Goal: Task Accomplishment & Management: Use online tool/utility

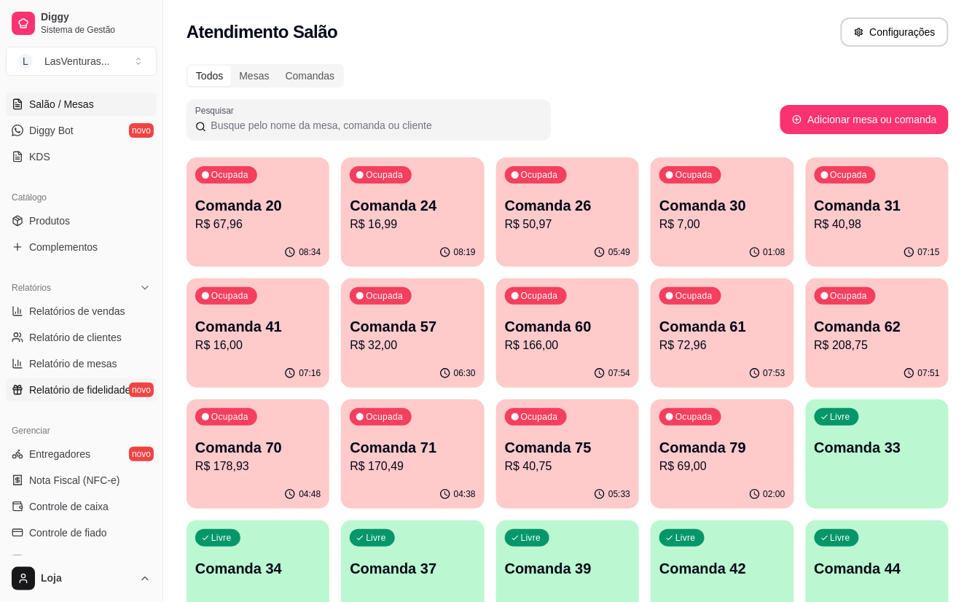
scroll to position [292, 0]
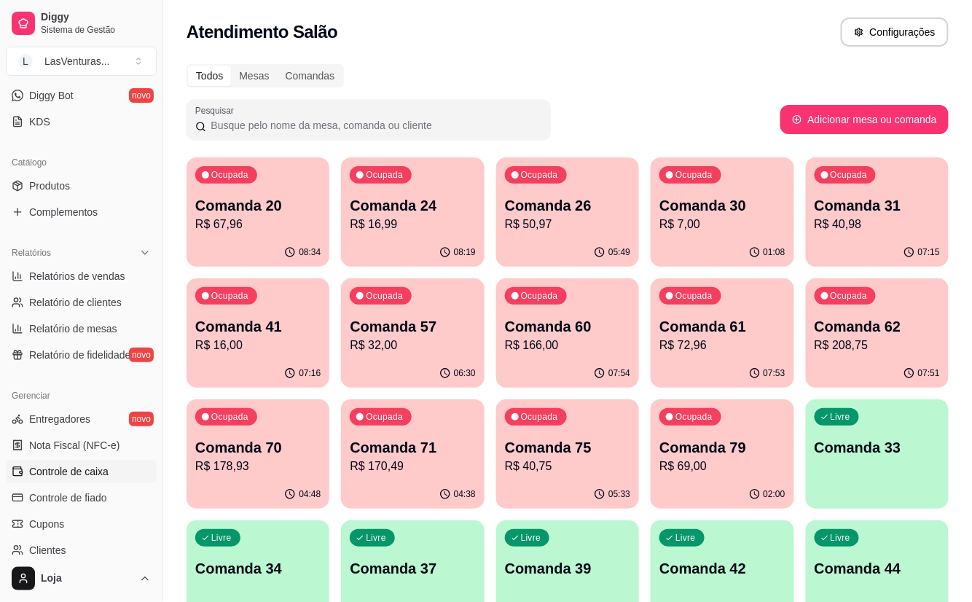
click at [79, 471] on span "Controle de caixa" at bounding box center [68, 471] width 79 height 15
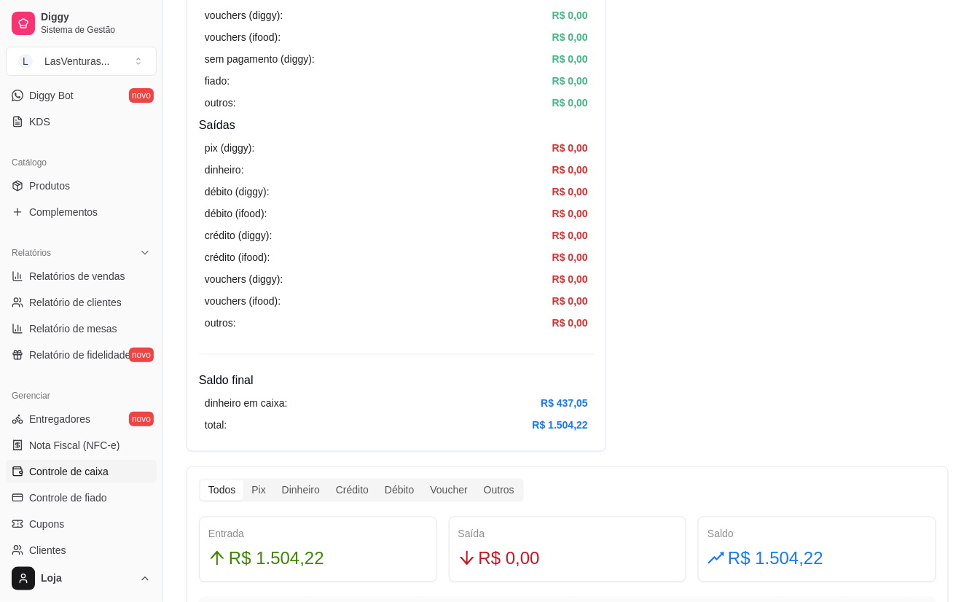
scroll to position [194, 0]
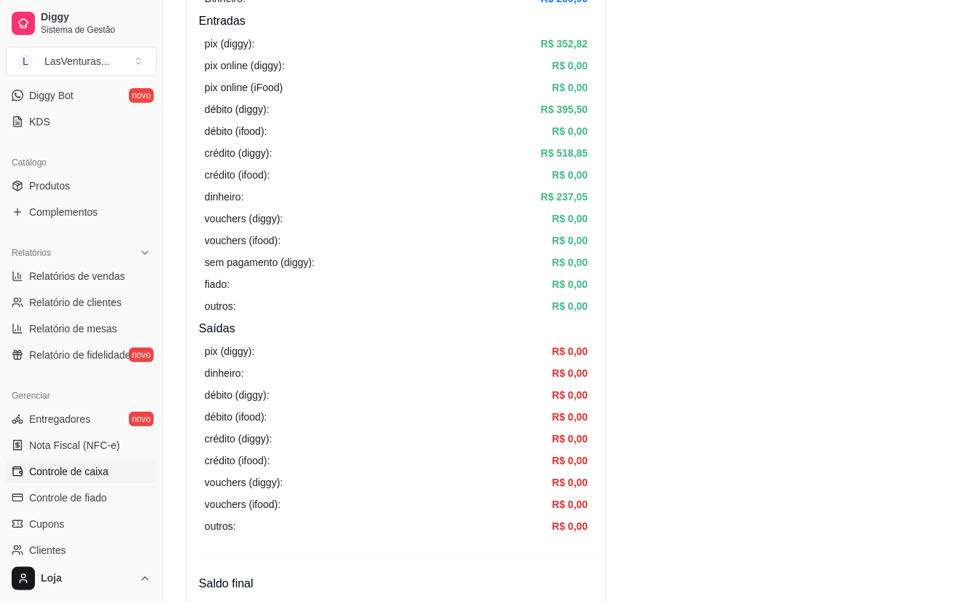
click at [553, 201] on article "R$ 237,05" at bounding box center [564, 197] width 47 height 16
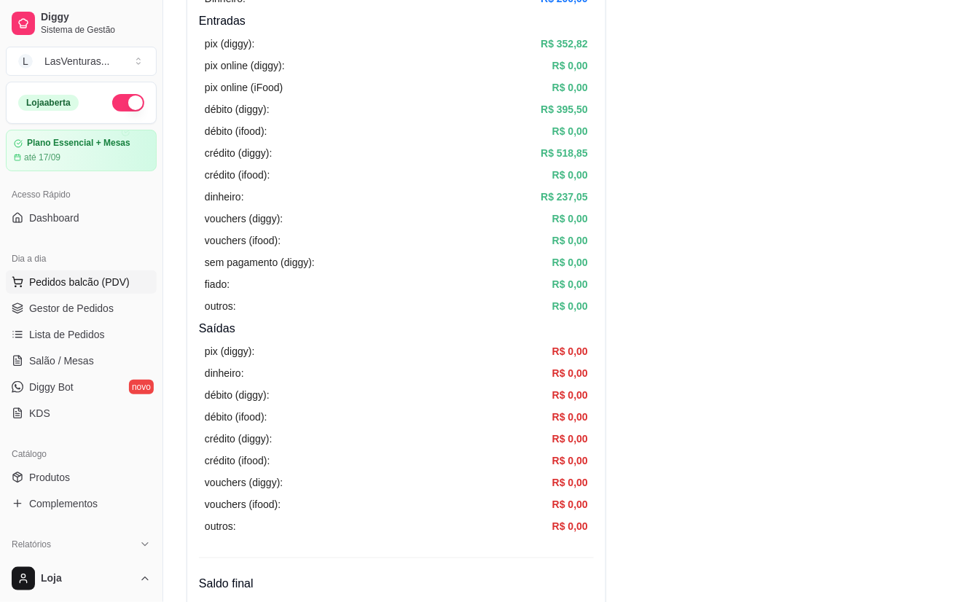
click at [90, 280] on span "Pedidos balcão (PDV)" at bounding box center [79, 282] width 101 height 15
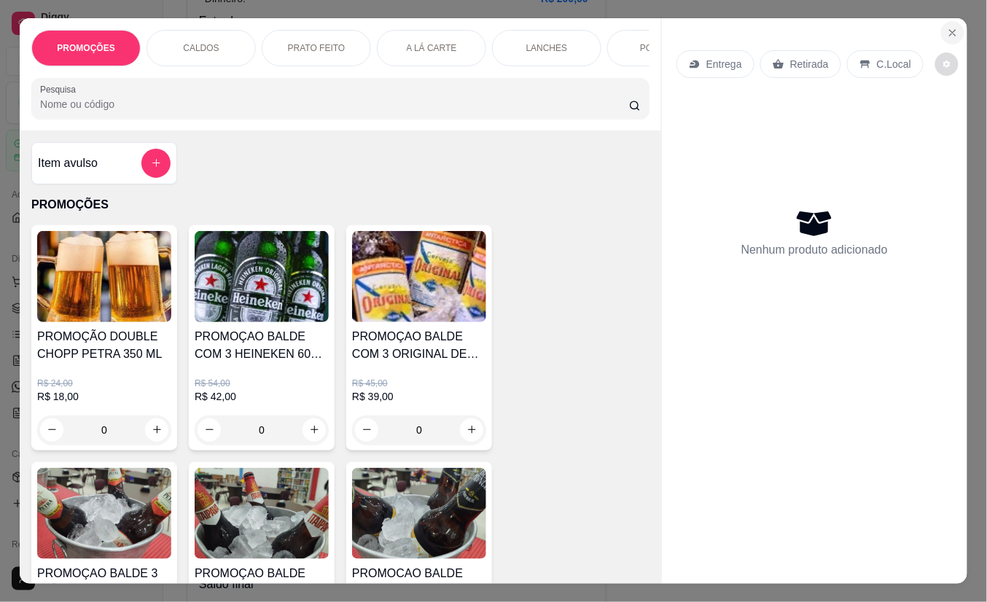
click at [941, 34] on button "Close" at bounding box center [952, 32] width 23 height 23
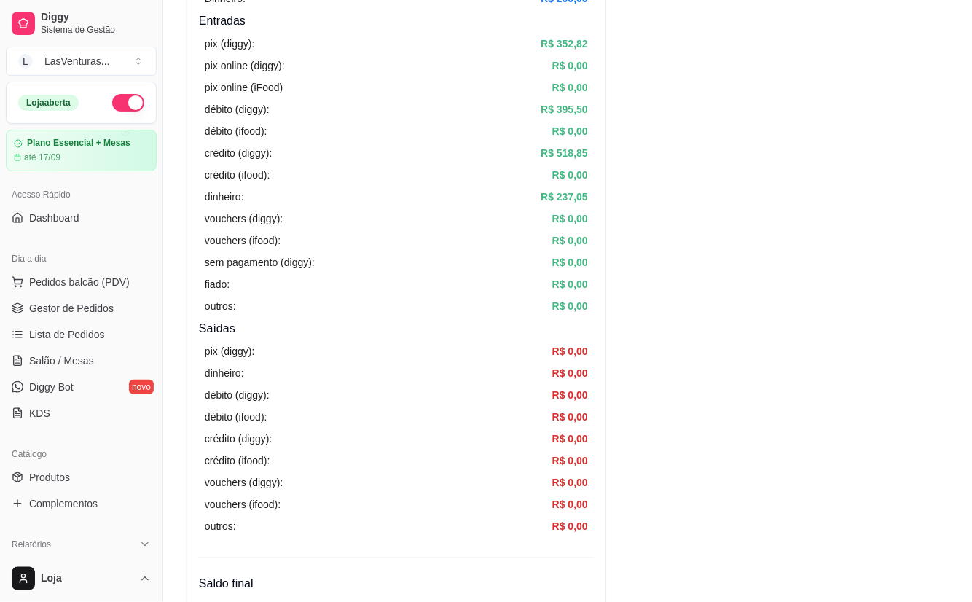
click at [94, 324] on link "Lista de Pedidos" at bounding box center [81, 334] width 151 height 23
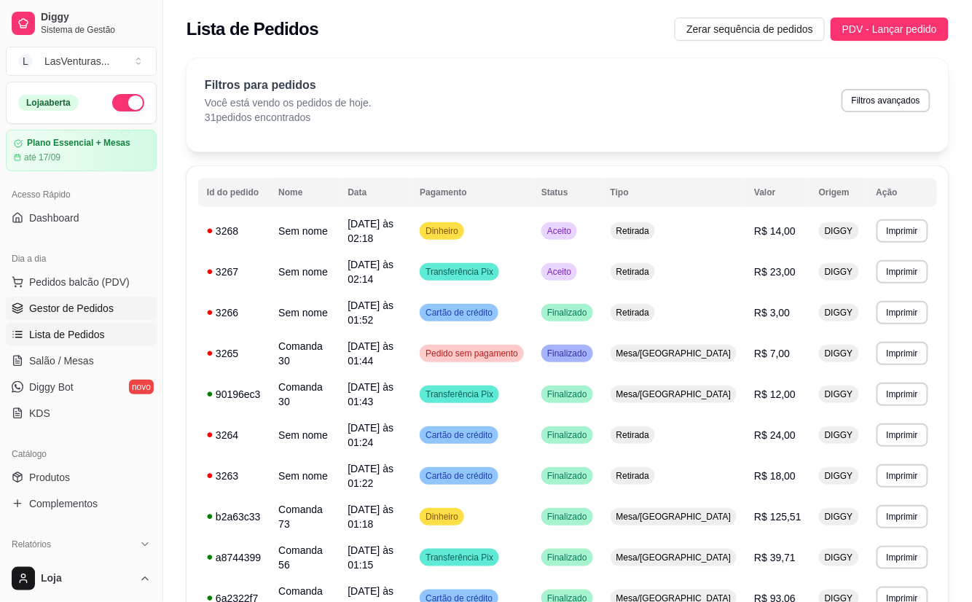
click at [82, 310] on span "Gestor de Pedidos" at bounding box center [71, 308] width 85 height 15
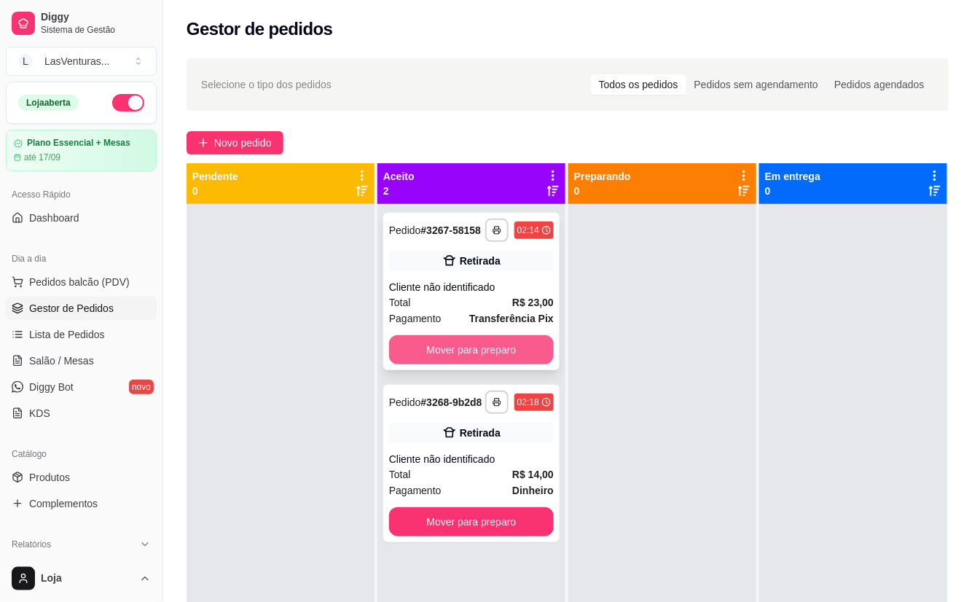
click at [470, 350] on button "Mover para preparo" at bounding box center [471, 349] width 165 height 29
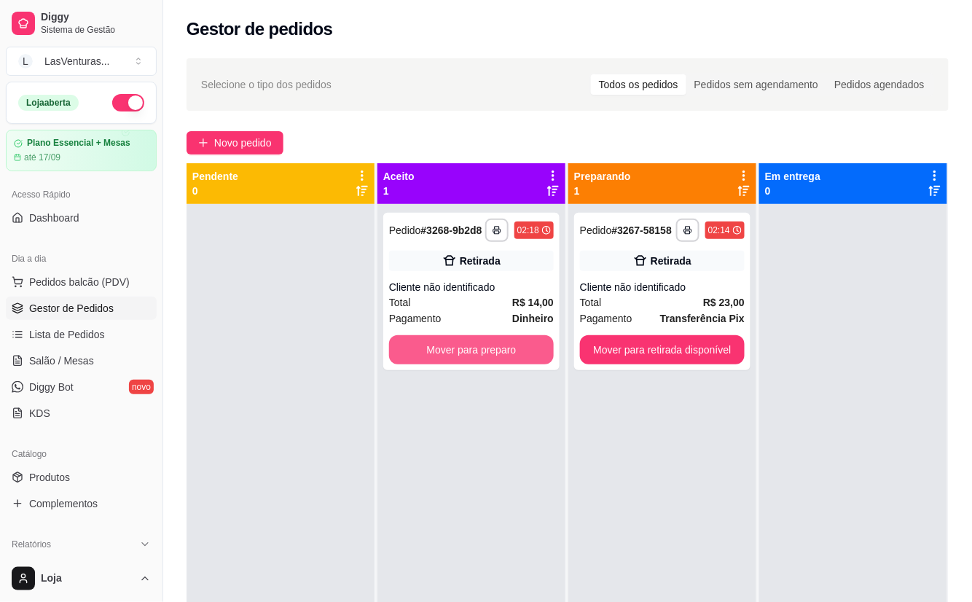
click at [470, 347] on div "**********" at bounding box center [471, 291] width 176 height 157
click at [485, 345] on div "**********" at bounding box center [471, 291] width 176 height 157
click at [549, 370] on div "**********" at bounding box center [471, 291] width 176 height 157
click at [509, 364] on button "Mover para preparo" at bounding box center [471, 350] width 160 height 28
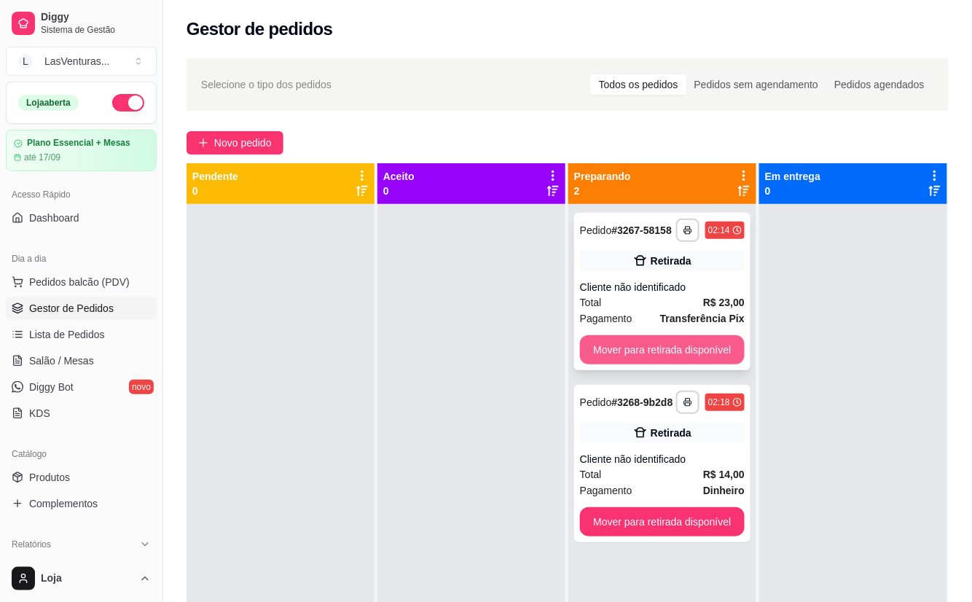
click at [671, 356] on button "Mover para retirada disponível" at bounding box center [662, 349] width 165 height 29
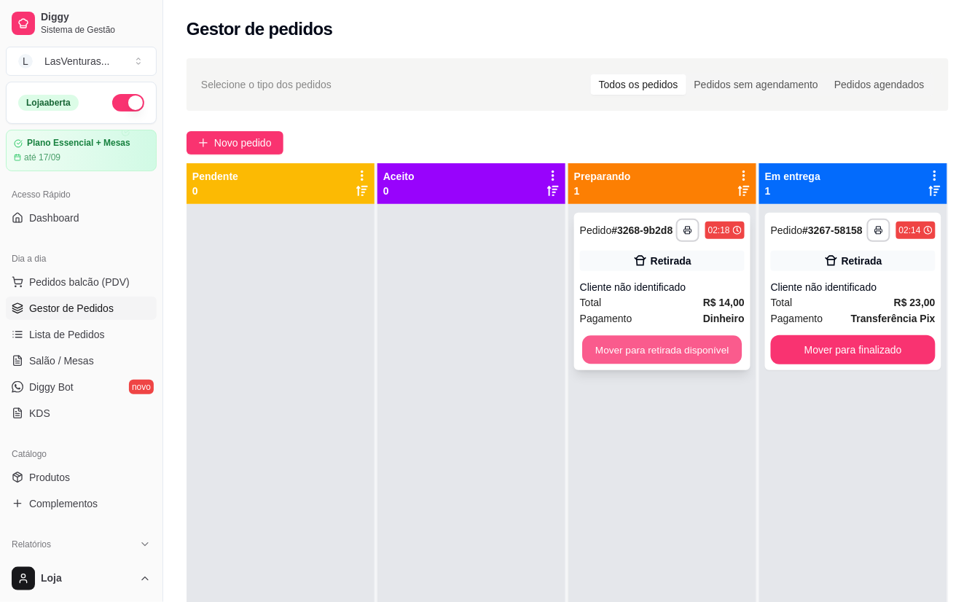
click at [668, 356] on button "Mover para retirada disponível" at bounding box center [662, 350] width 160 height 28
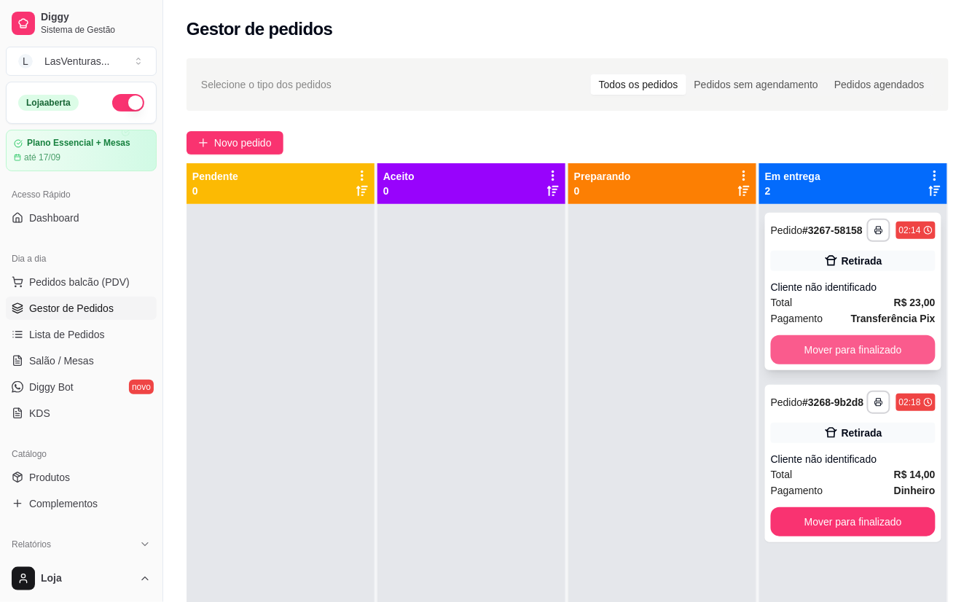
click at [852, 338] on button "Mover para finalizado" at bounding box center [853, 349] width 165 height 29
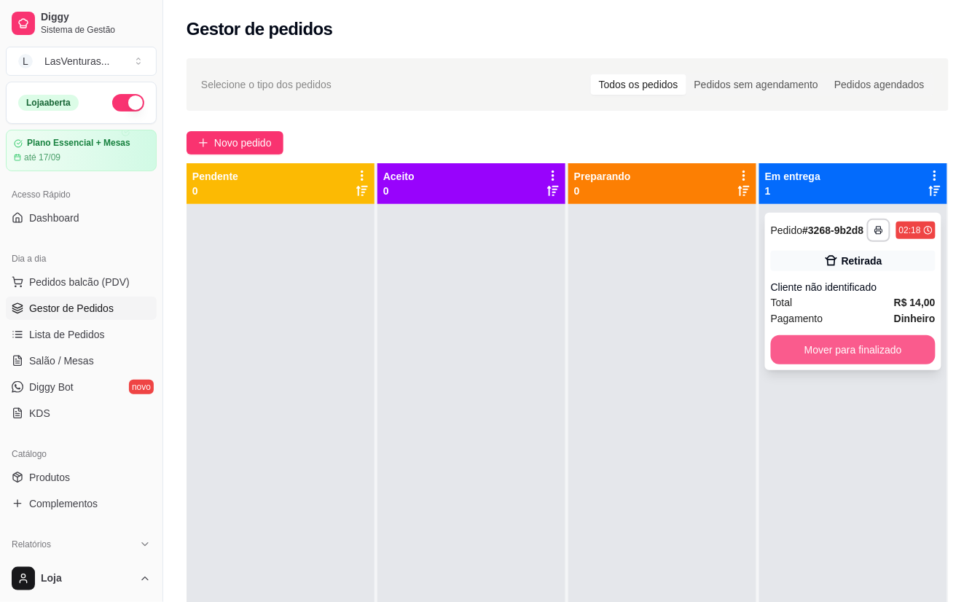
click at [841, 353] on button "Mover para finalizado" at bounding box center [853, 349] width 165 height 29
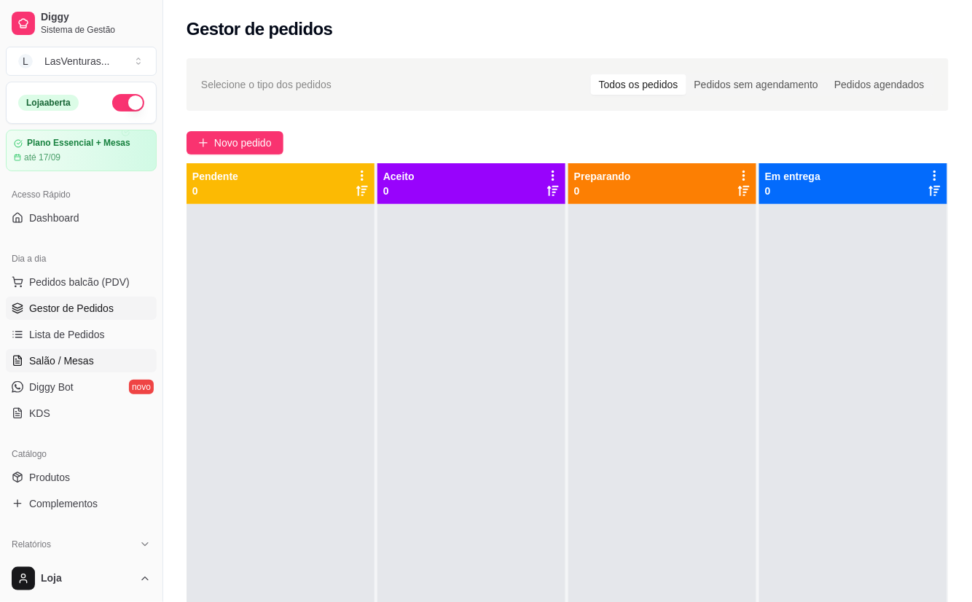
click at [88, 356] on span "Salão / Mesas" at bounding box center [61, 361] width 65 height 15
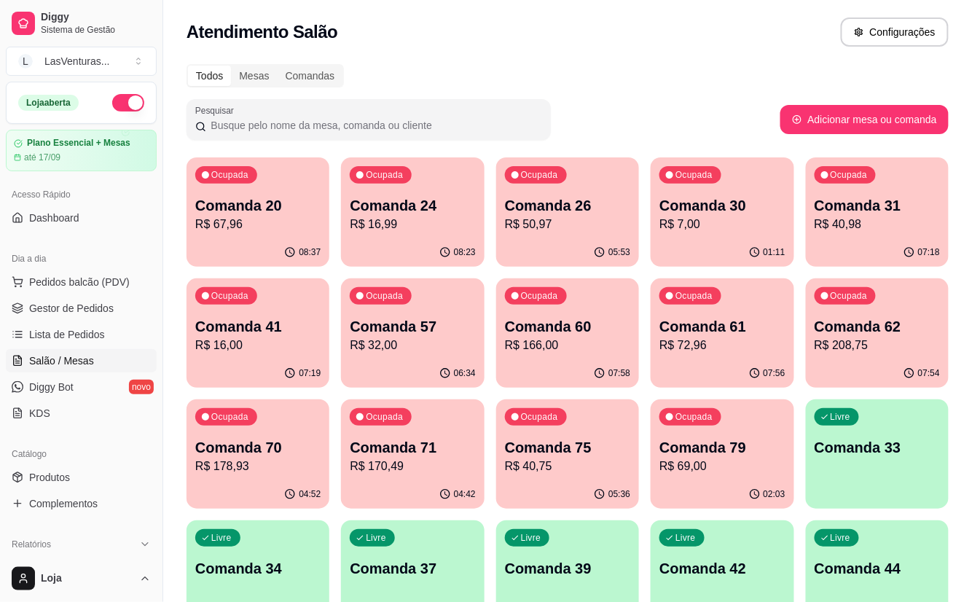
scroll to position [292, 0]
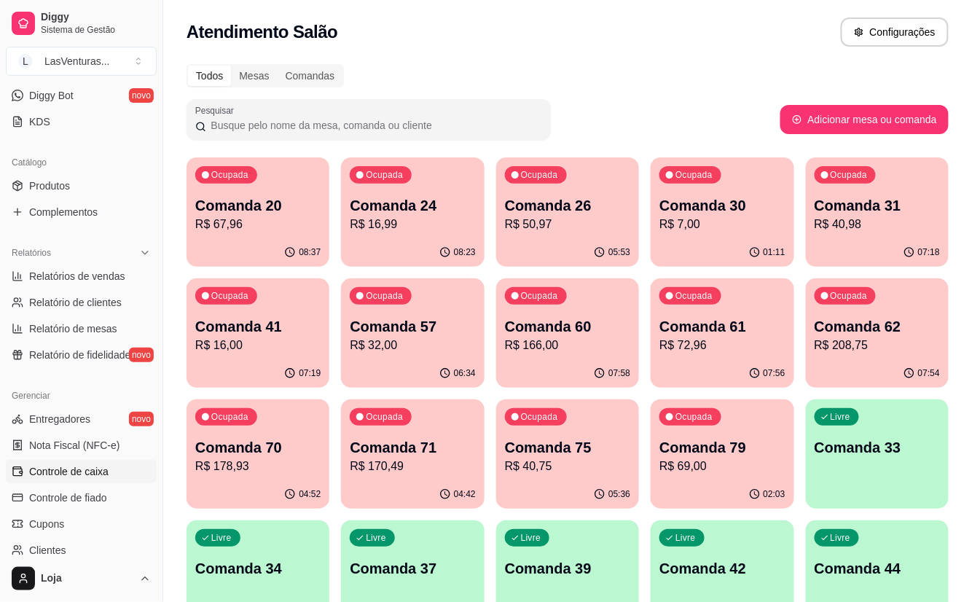
click at [66, 475] on span "Controle de caixa" at bounding box center [68, 471] width 79 height 15
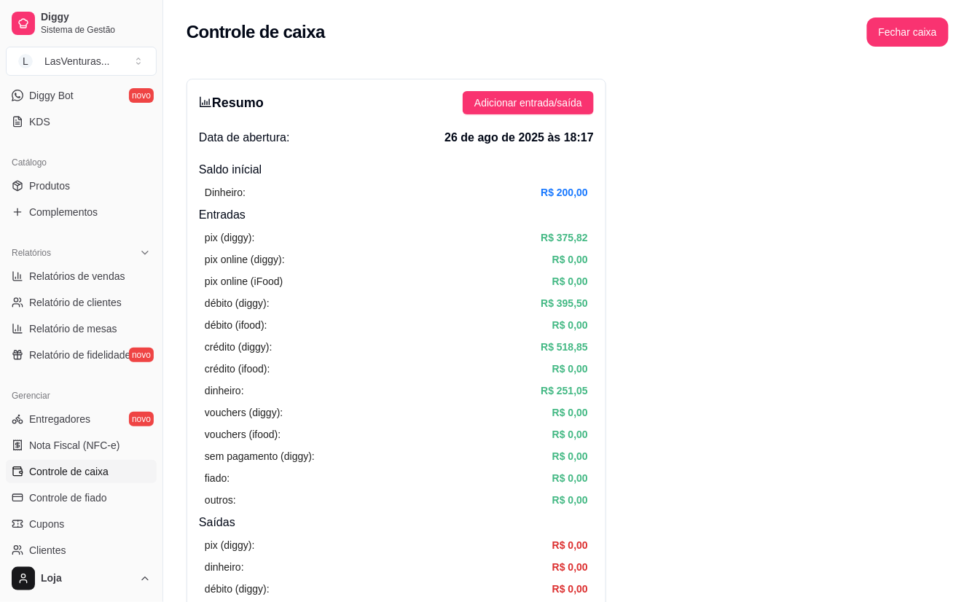
click at [373, 424] on div "pix (diggy): R$ 375,82 pix online (diggy): R$ 0,00 pix online (iFood) R$ 0,00 d…" at bounding box center [396, 369] width 395 height 290
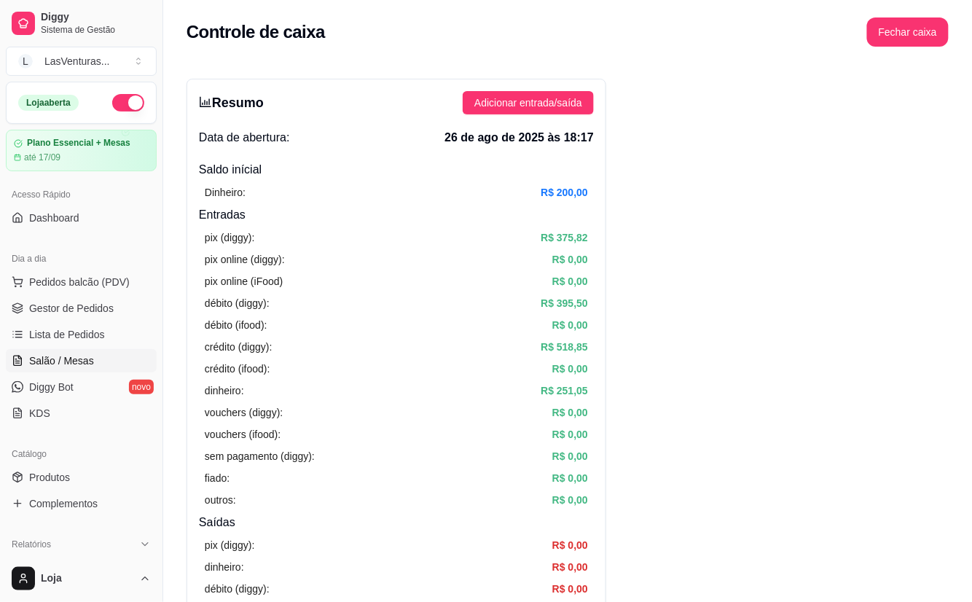
click at [80, 359] on span "Salão / Mesas" at bounding box center [61, 361] width 65 height 15
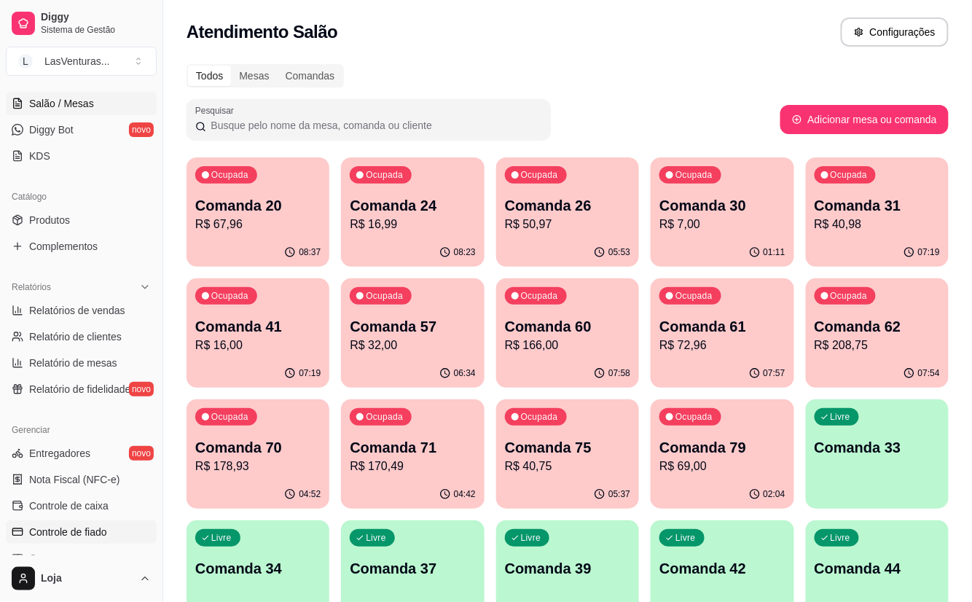
scroll to position [292, 0]
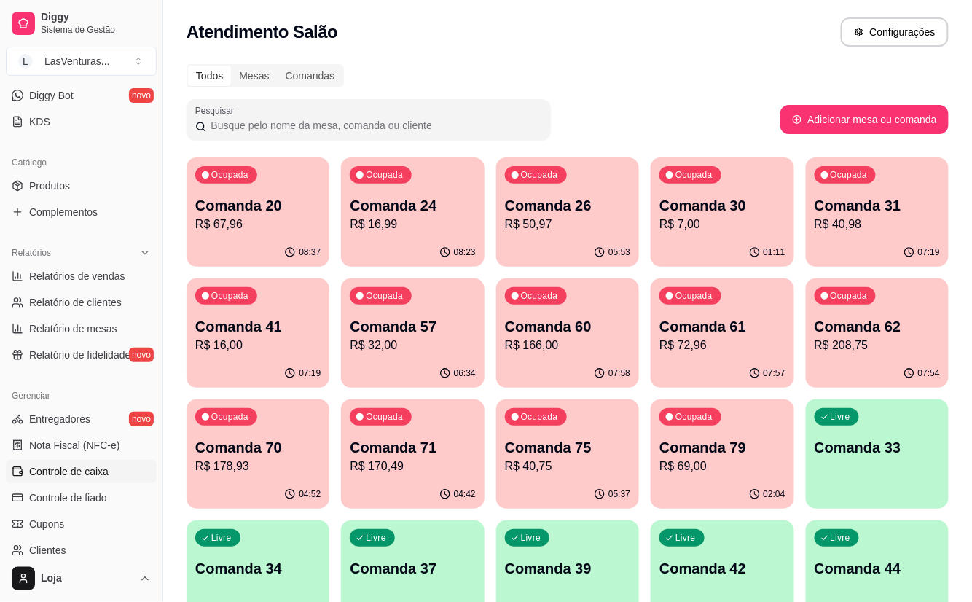
click at [79, 474] on span "Controle de caixa" at bounding box center [68, 471] width 79 height 15
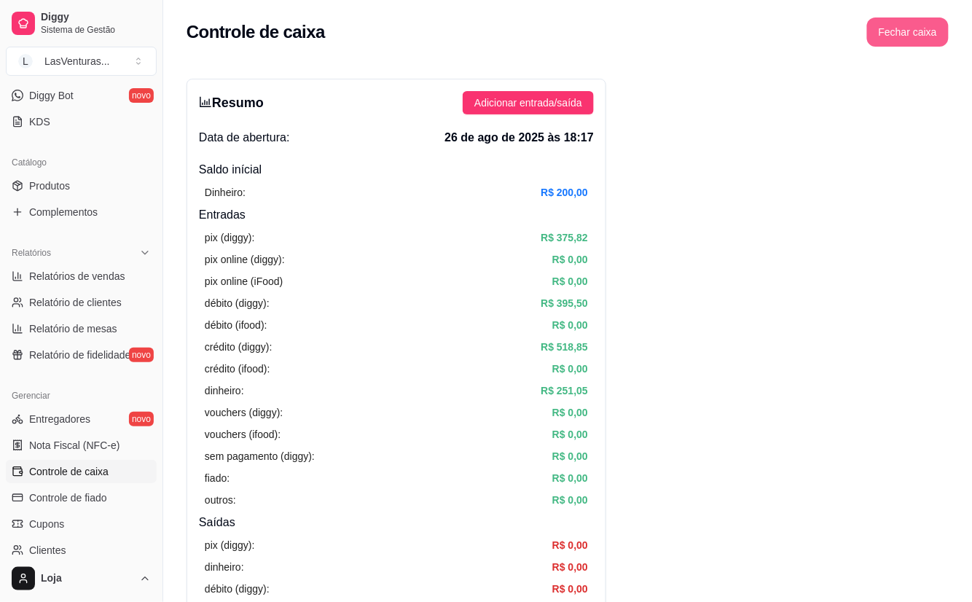
click at [910, 39] on button "Fechar caixa" at bounding box center [908, 31] width 82 height 29
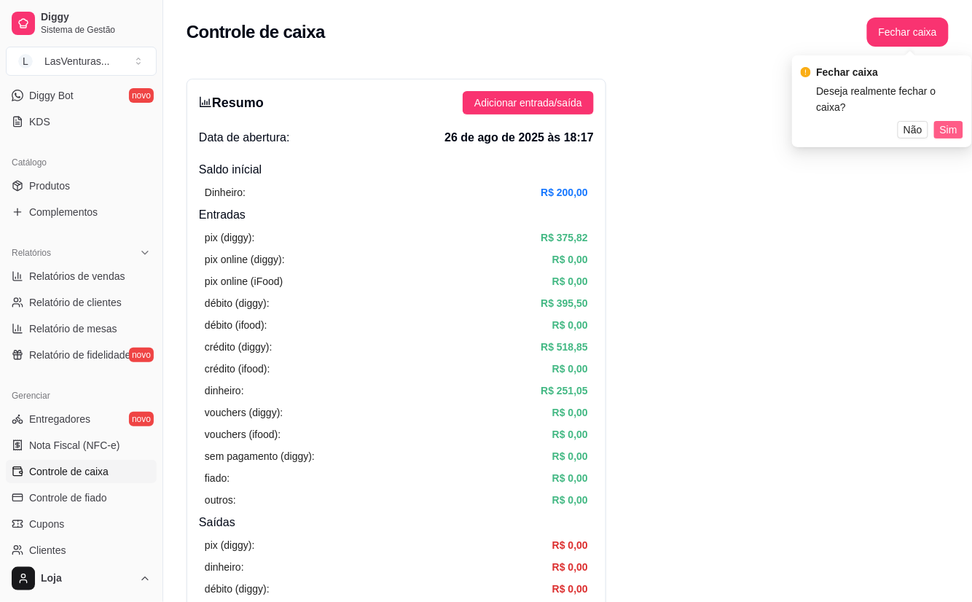
click at [952, 122] on span "Sim" at bounding box center [948, 130] width 17 height 16
